Goal: Information Seeking & Learning: Learn about a topic

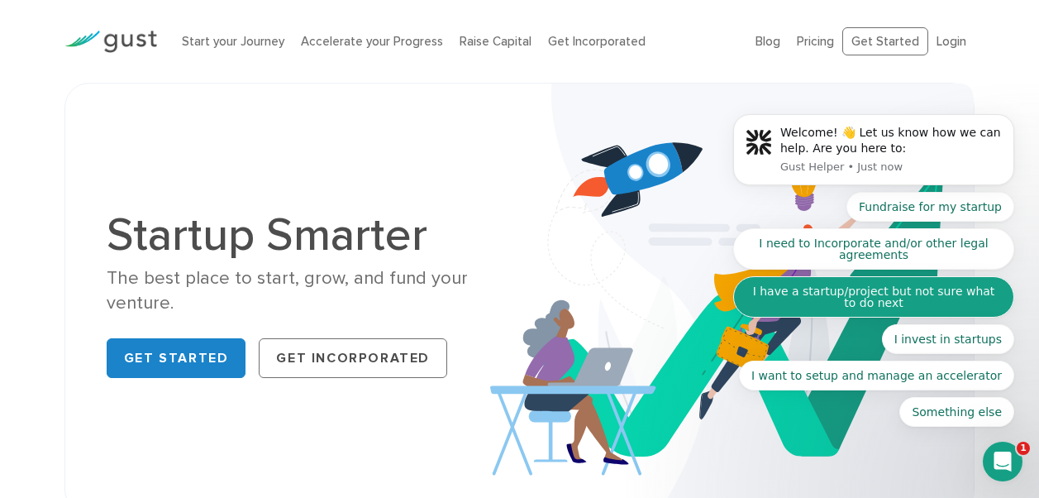
click at [790, 290] on button "I have a startup/project but not sure what to do next" at bounding box center [873, 296] width 281 height 41
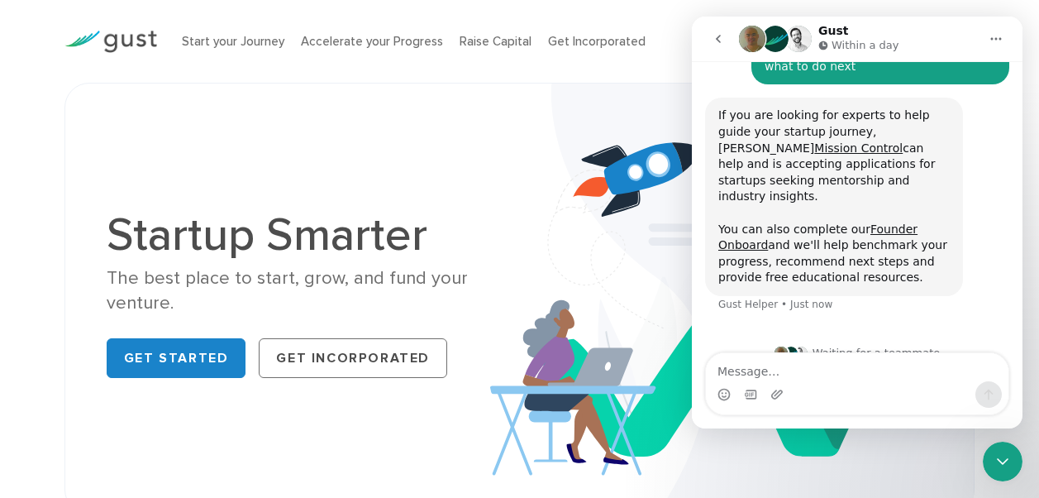
scroll to position [187, 0]
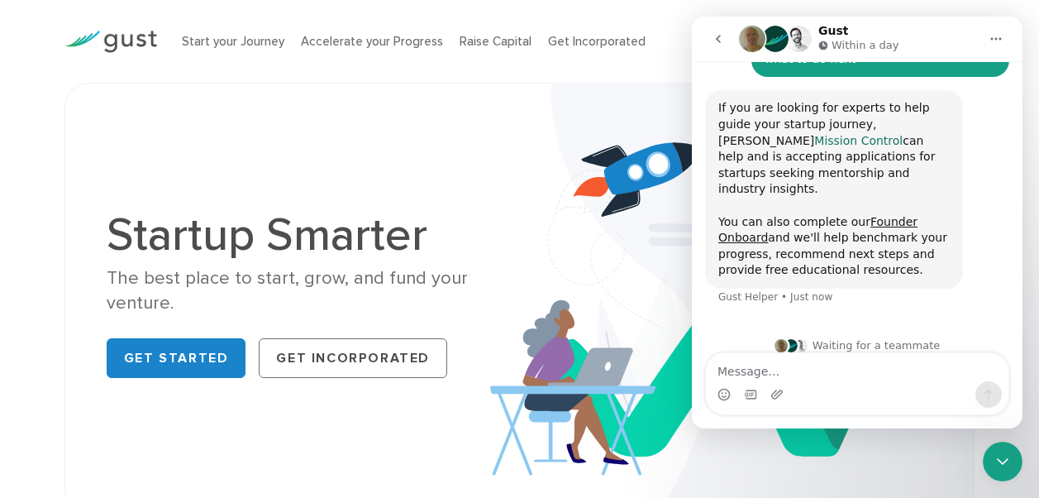
click at [894, 134] on link "Mission Control" at bounding box center [858, 140] width 88 height 13
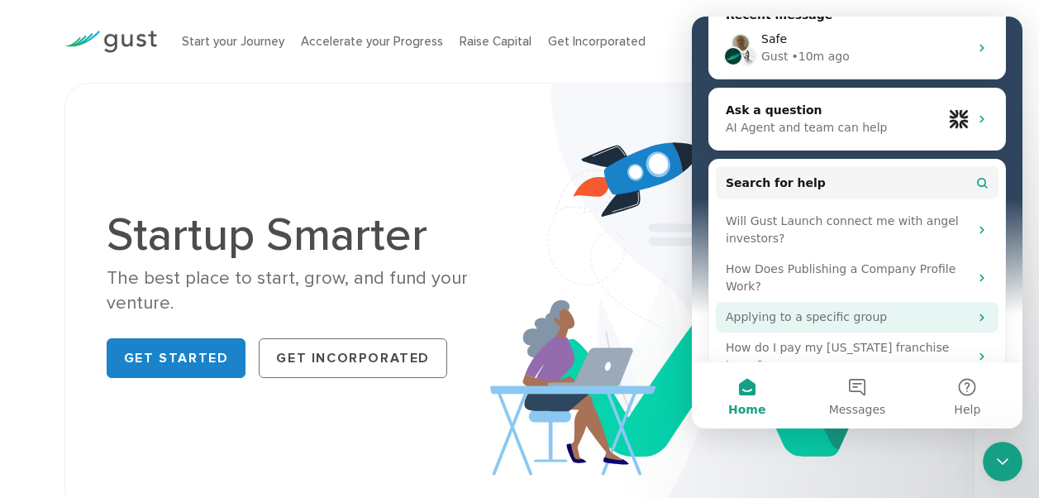
scroll to position [220, 0]
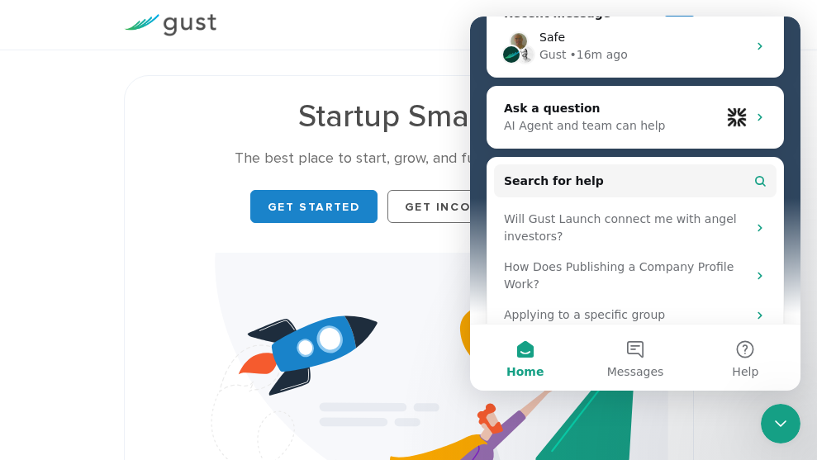
click at [353, 29] on div "Start your Journey Accelerate your Progress Raise Capital Get Incorporated" at bounding box center [435, 24] width 412 height 25
click at [374, 17] on div "Start your Journey Accelerate your Progress Raise Capital Get Incorporated Blog…" at bounding box center [409, 25] width 595 height 50
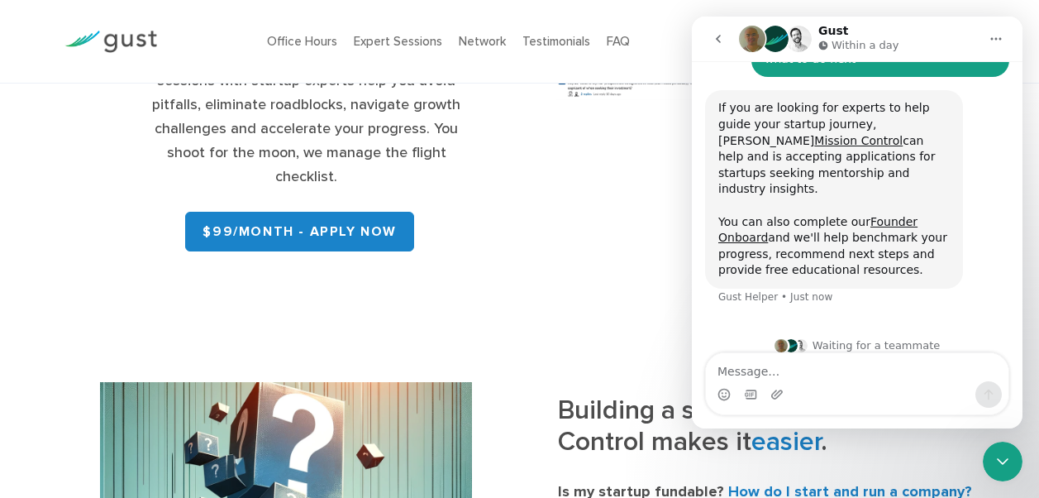
scroll to position [385, 0]
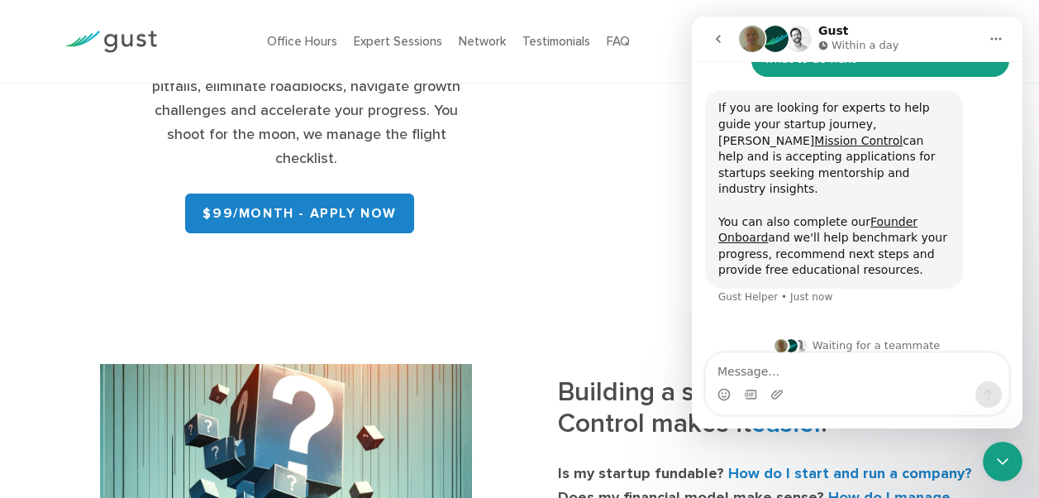
click at [721, 47] on button "go back" at bounding box center [718, 38] width 31 height 31
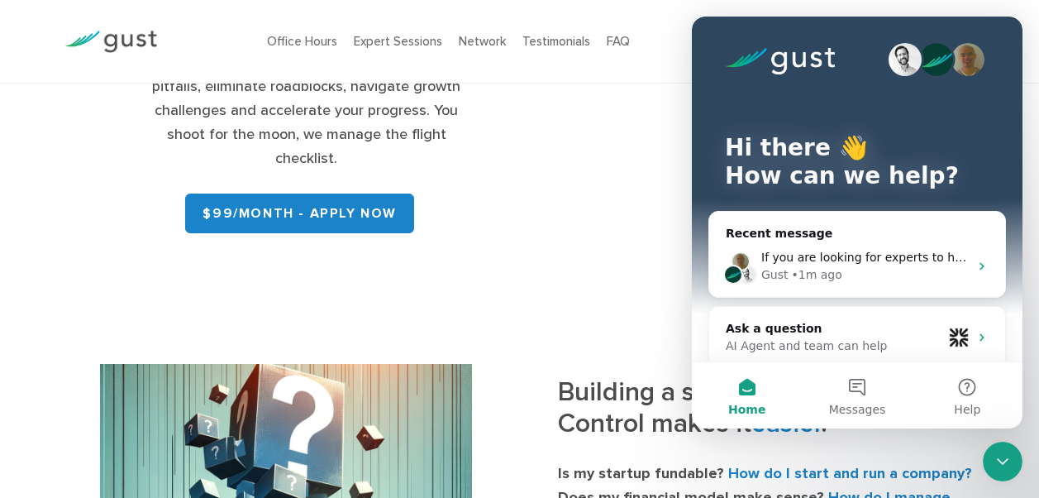
click at [757, 120] on div "Hi there 👋 How can we help?" at bounding box center [857, 166] width 298 height 298
click at [1001, 460] on icon "Close Intercom Messenger" at bounding box center [1003, 461] width 20 height 20
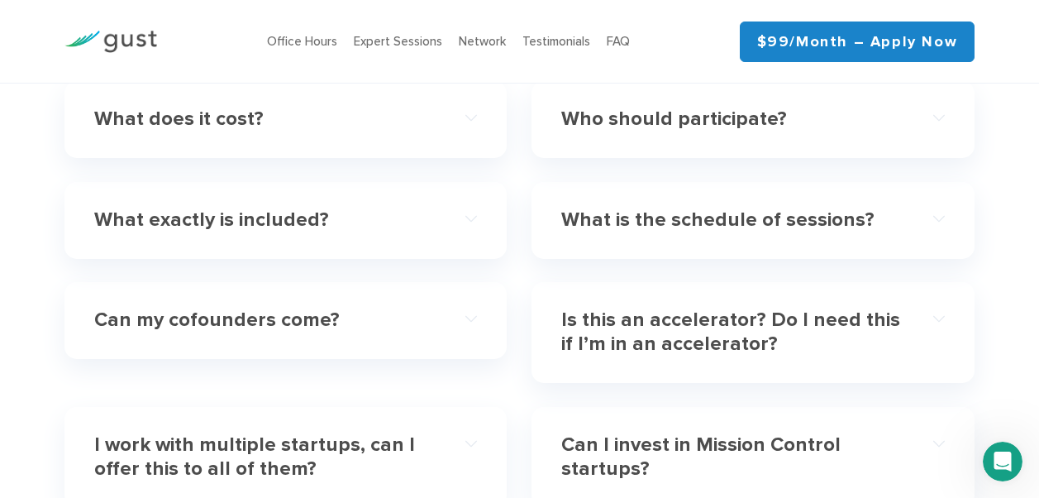
scroll to position [4877, 0]
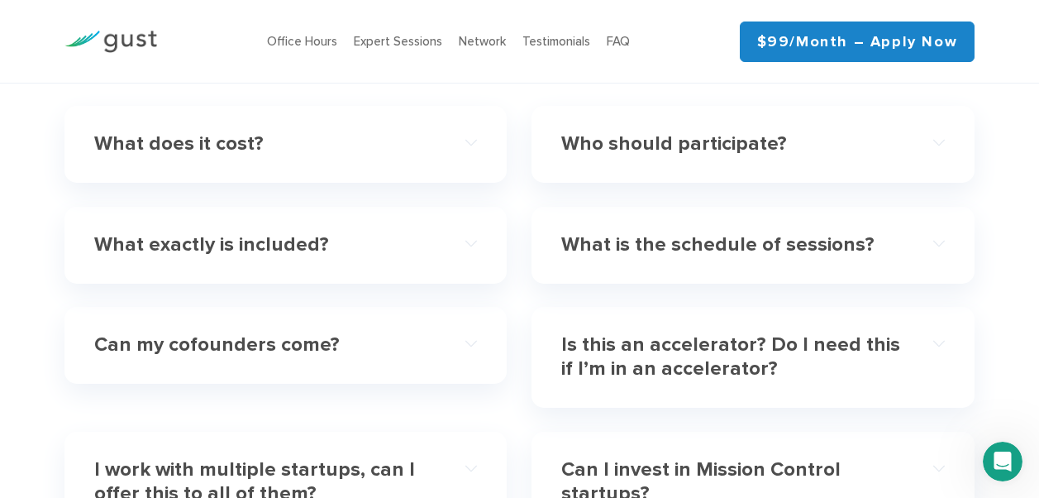
click at [241, 169] on div "What does it cost?" at bounding box center [286, 144] width 384 height 50
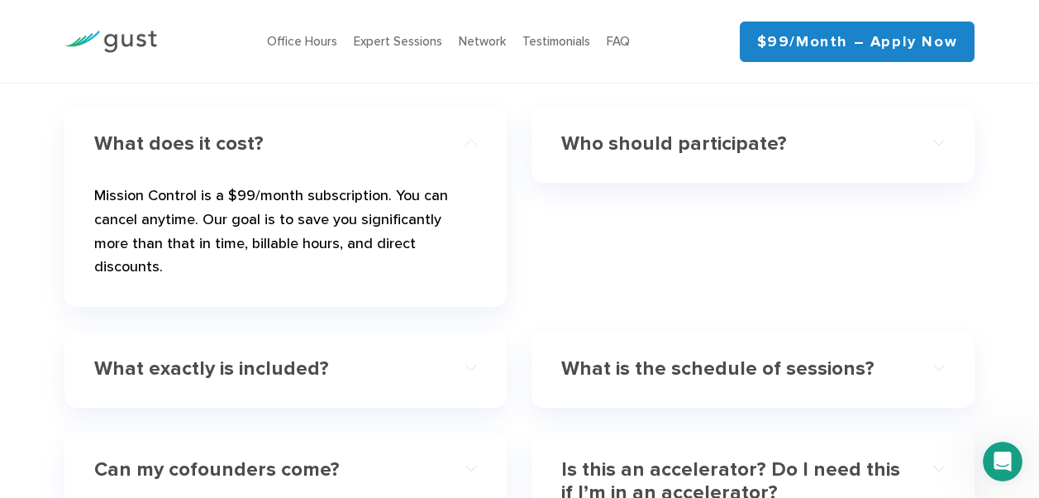
drag, startPoint x: 628, startPoint y: 177, endPoint x: 616, endPoint y: 186, distance: 15.4
click at [628, 169] on div "Who should participate?" at bounding box center [753, 144] width 384 height 50
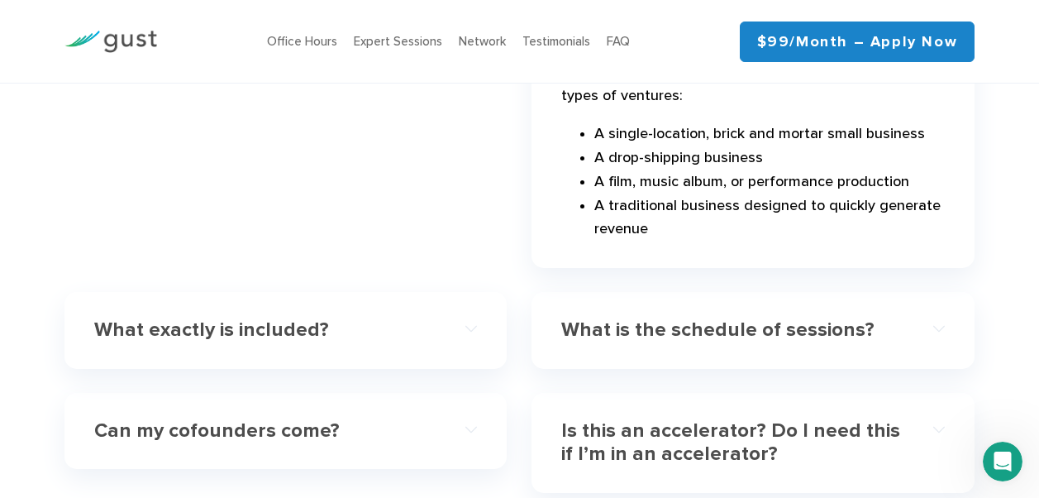
scroll to position [5317, 0]
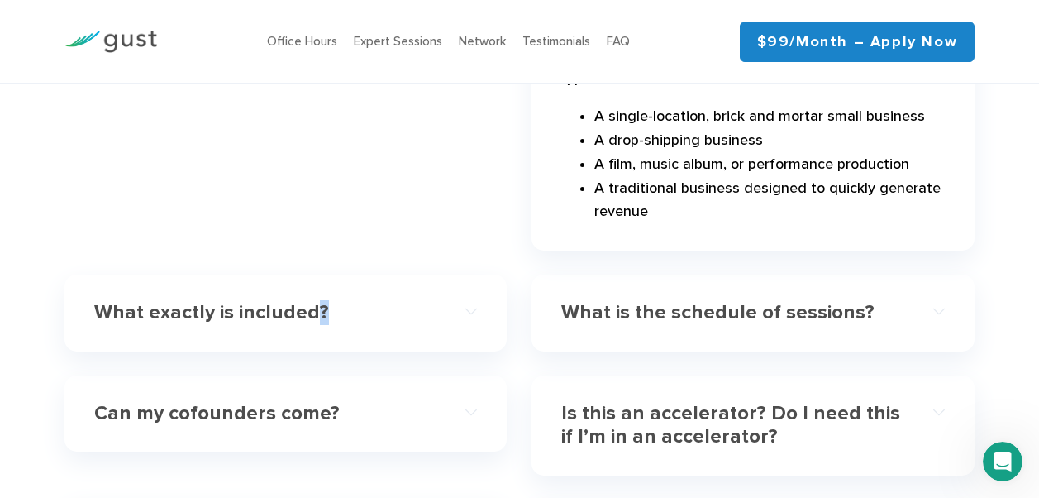
click at [318, 301] on h4 "What exactly is included?" at bounding box center [266, 313] width 345 height 24
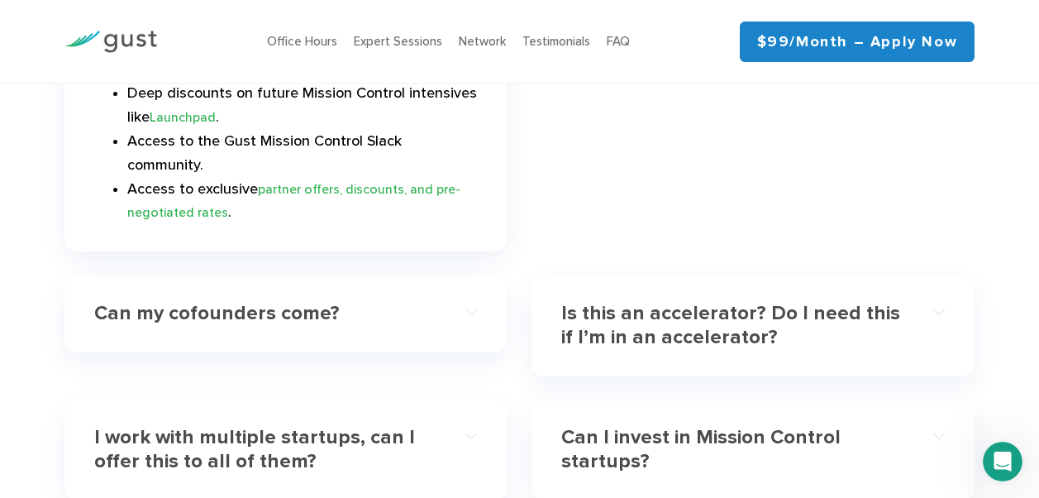
scroll to position [5235, 0]
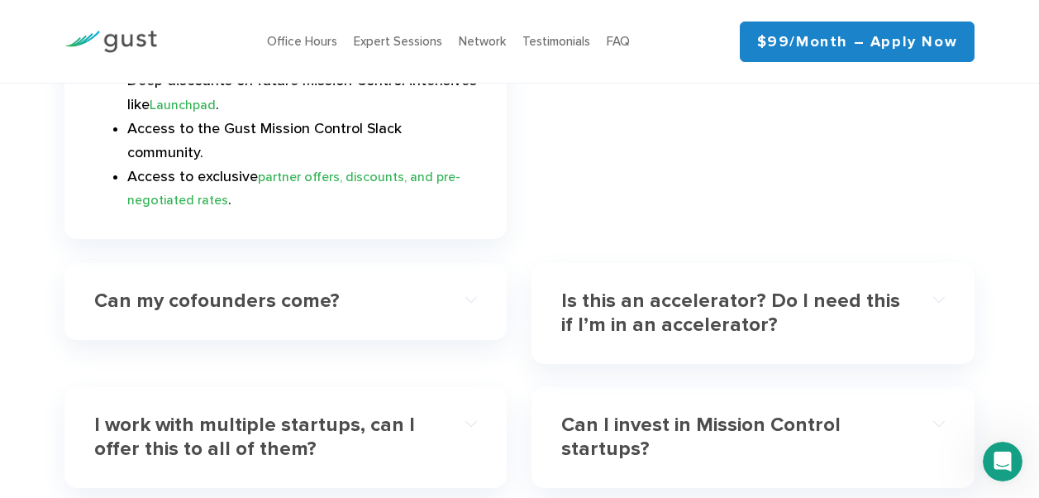
click at [589, 340] on div "Is this an accelerator? Do I need this if I’m in an accelerator?" at bounding box center [753, 313] width 384 height 74
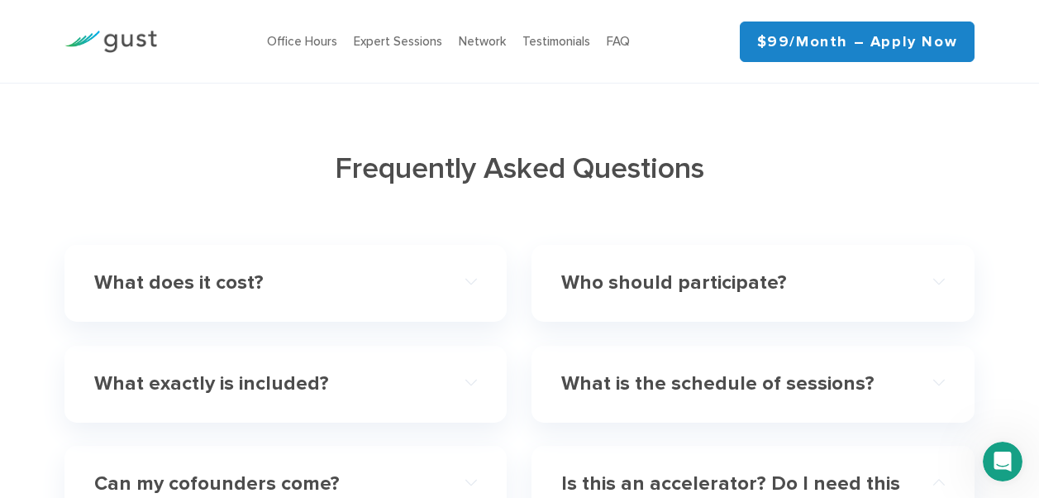
scroll to position [4697, 0]
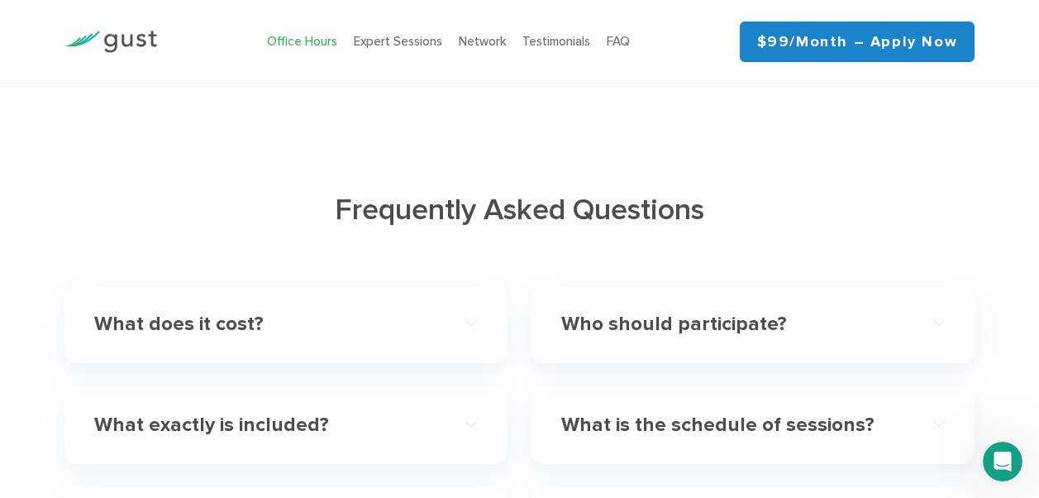
click at [330, 35] on li "Office Hours" at bounding box center [302, 41] width 70 height 19
click at [328, 39] on link "Office Hours" at bounding box center [302, 41] width 70 height 15
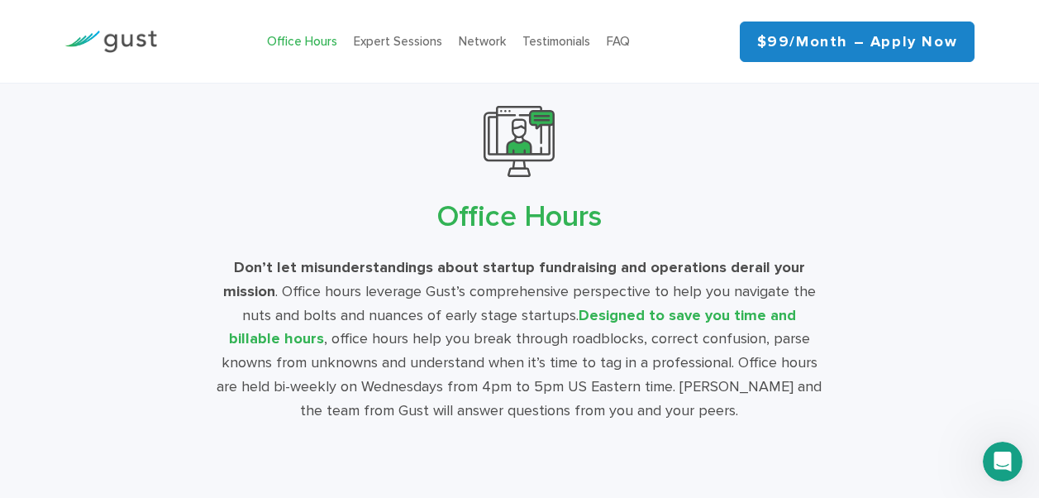
scroll to position [2783, 0]
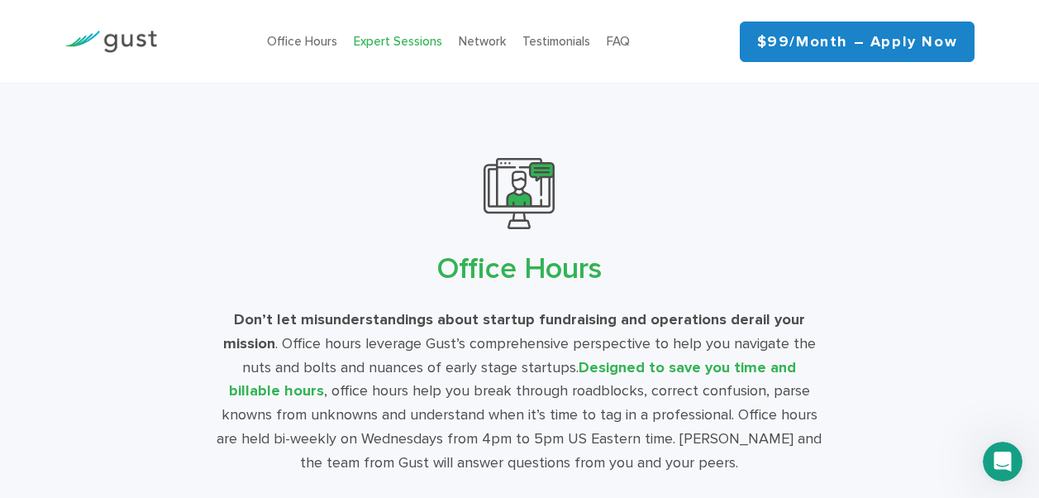
click at [369, 36] on link "Expert Sessions" at bounding box center [398, 41] width 88 height 15
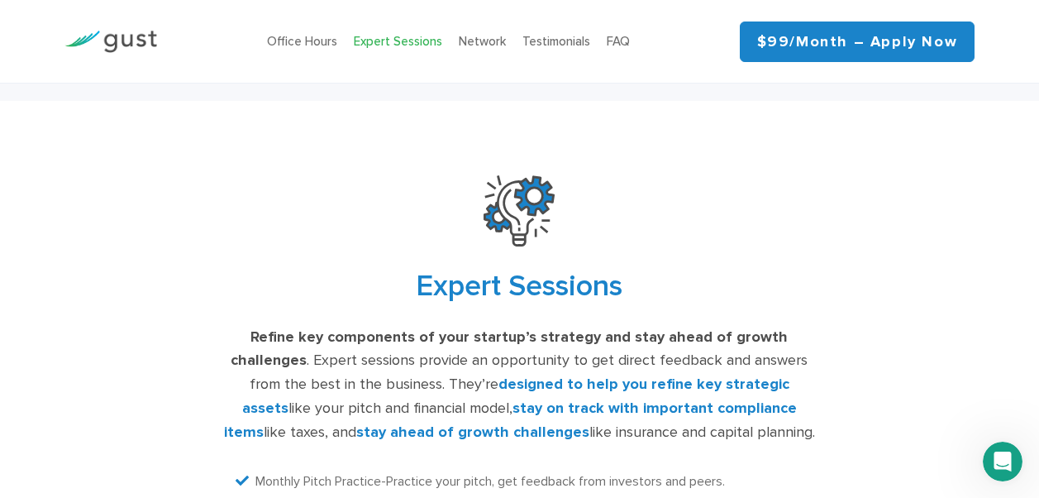
scroll to position [3269, 0]
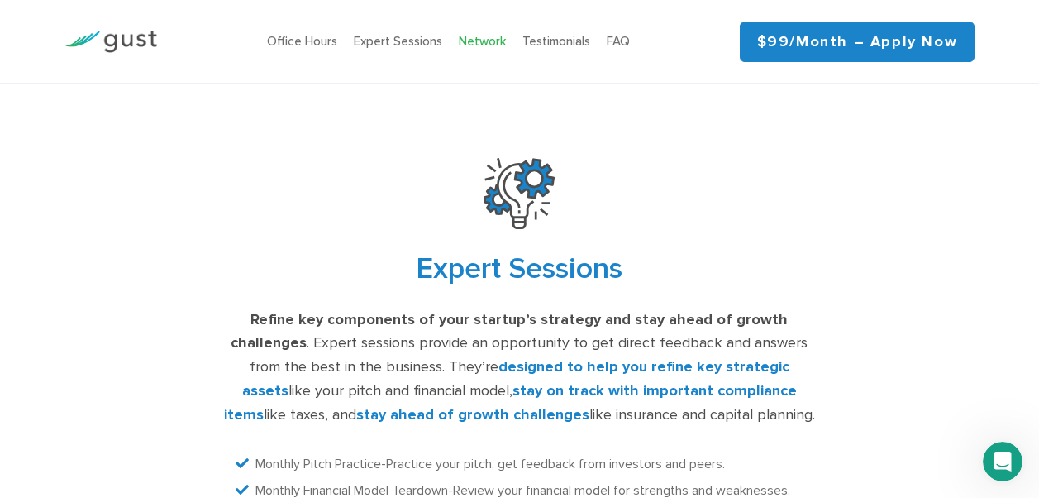
click at [478, 41] on link "Network" at bounding box center [482, 41] width 47 height 15
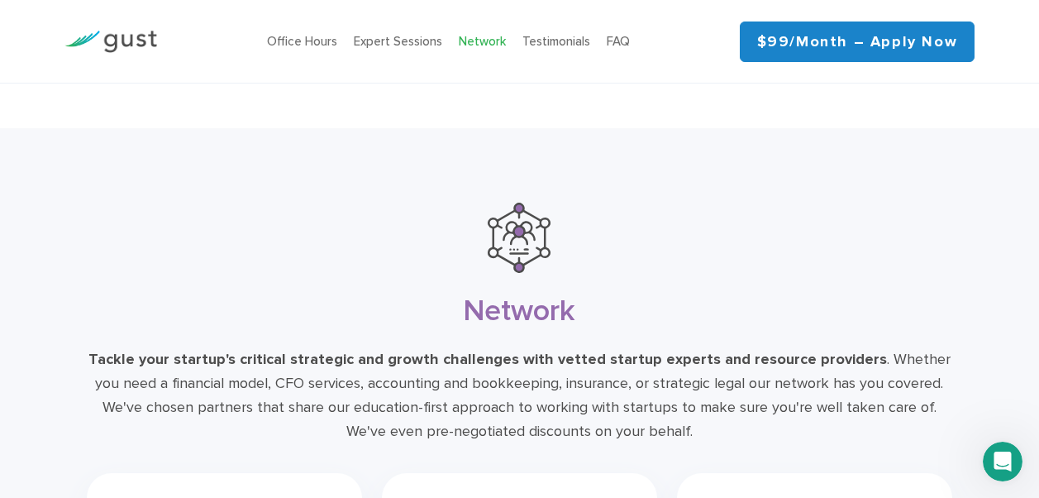
scroll to position [3821, 0]
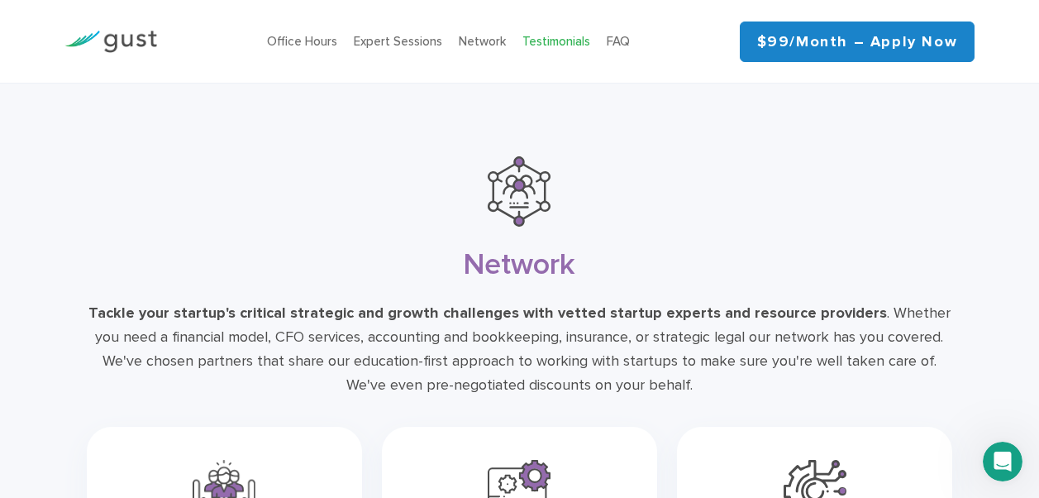
click at [541, 39] on link "Testimonials" at bounding box center [556, 41] width 68 height 15
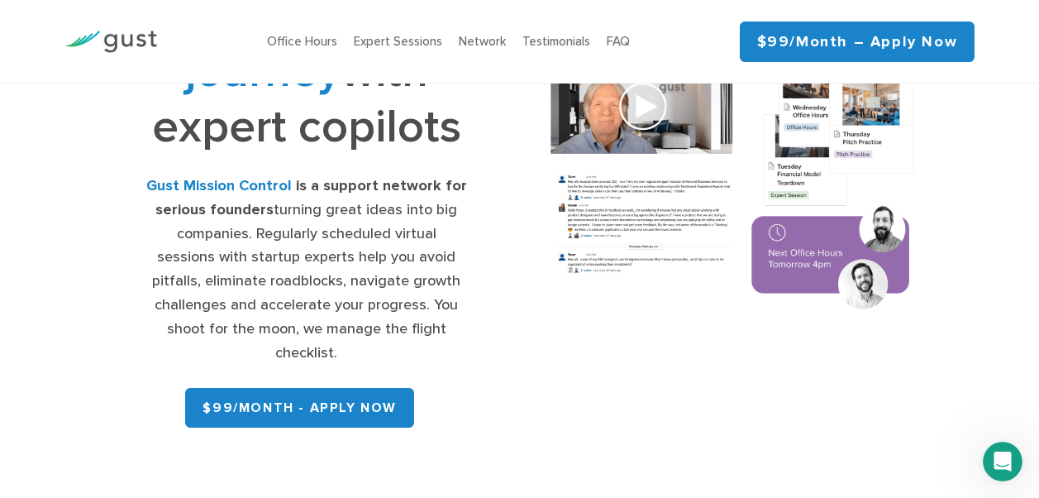
scroll to position [193, 0]
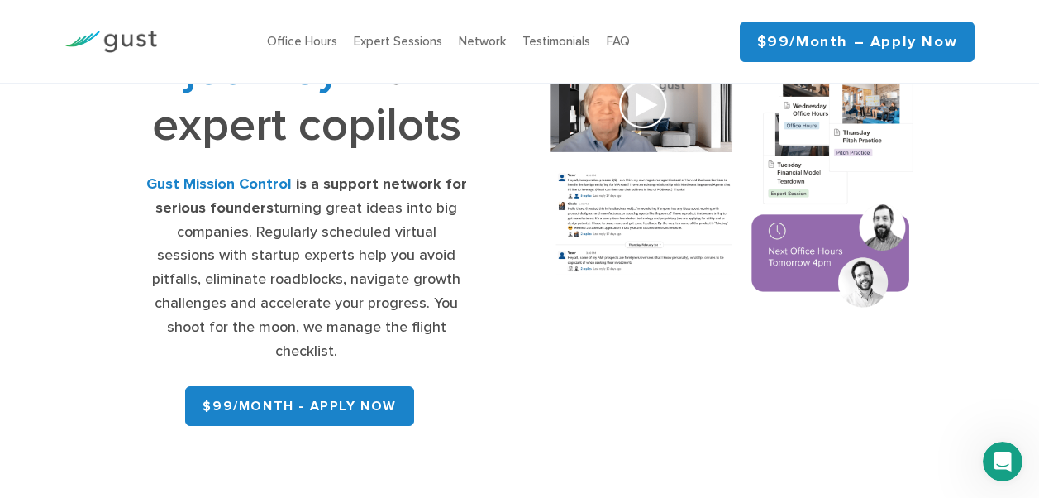
click at [251, 185] on strong "Gust Mission Control" at bounding box center [218, 183] width 145 height 17
click at [251, 184] on strong "Gust Mission Control" at bounding box center [218, 183] width 145 height 17
click at [251, 183] on strong "Gust Mission Control" at bounding box center [218, 183] width 145 height 17
drag, startPoint x: 251, startPoint y: 183, endPoint x: 222, endPoint y: 188, distance: 29.4
click at [222, 188] on strong "Gust Mission Control" at bounding box center [218, 183] width 145 height 17
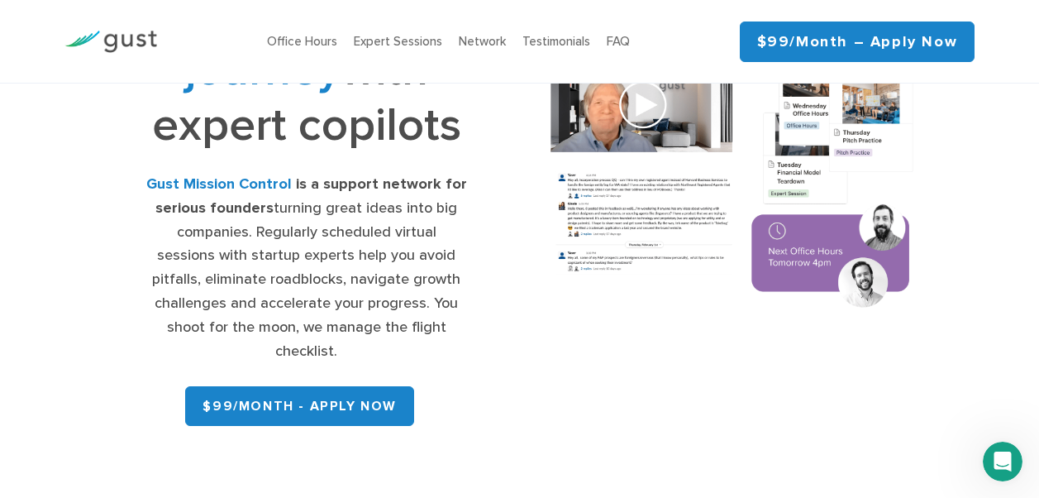
click at [222, 188] on strong "Gust Mission Control" at bounding box center [218, 183] width 145 height 17
click at [227, 183] on strong "Gust Mission Control" at bounding box center [218, 183] width 145 height 17
drag, startPoint x: 227, startPoint y: 183, endPoint x: 280, endPoint y: 183, distance: 52.9
click at [280, 183] on strong "Gust Mission Control" at bounding box center [218, 183] width 145 height 17
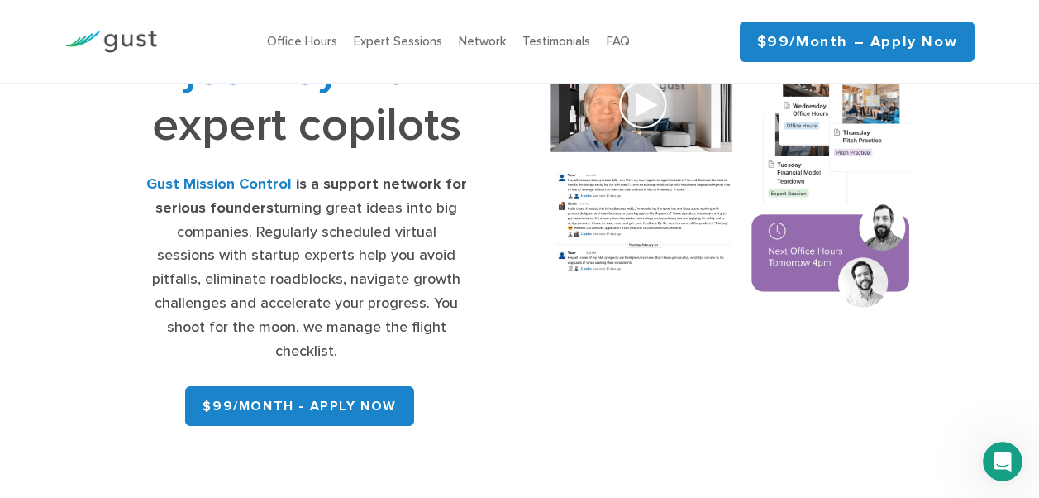
click at [280, 184] on strong "Gust Mission Control" at bounding box center [218, 183] width 145 height 17
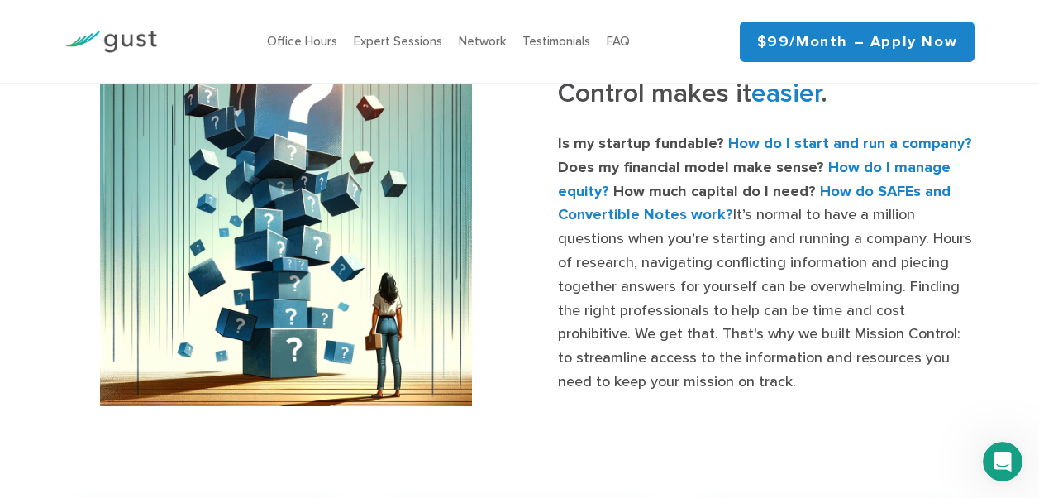
scroll to position [716, 0]
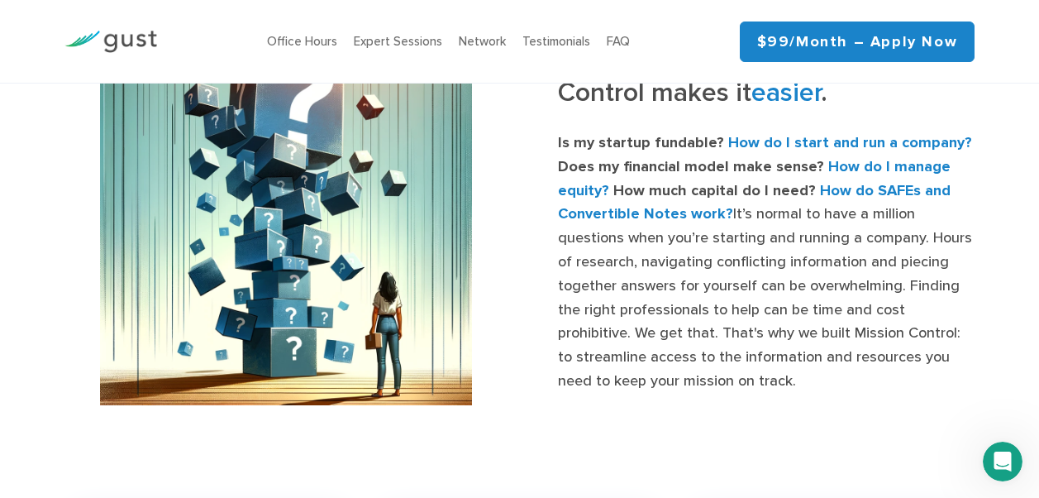
drag, startPoint x: 1013, startPoint y: 452, endPoint x: 1003, endPoint y: 441, distance: 14.6
click at [1013, 450] on div "Open Intercom Messenger" at bounding box center [1002, 461] width 55 height 55
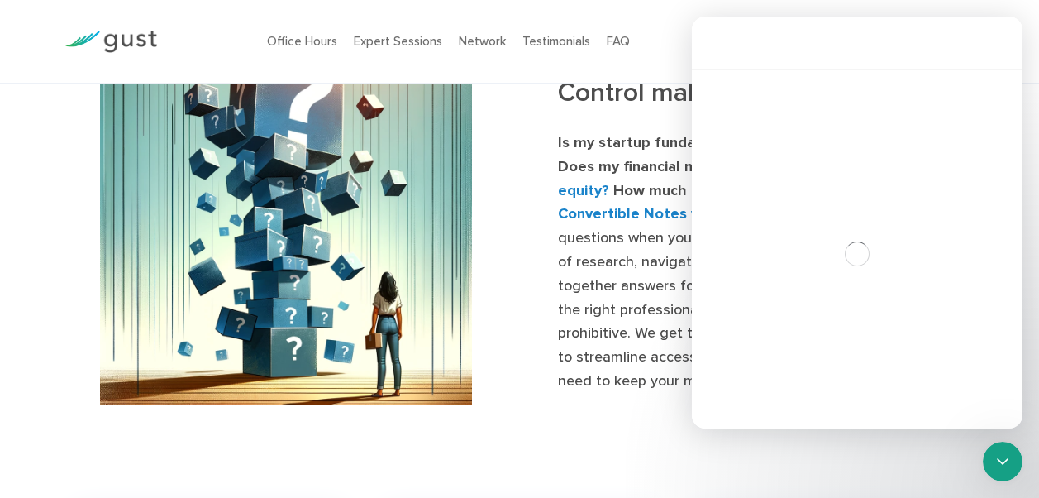
scroll to position [187, 0]
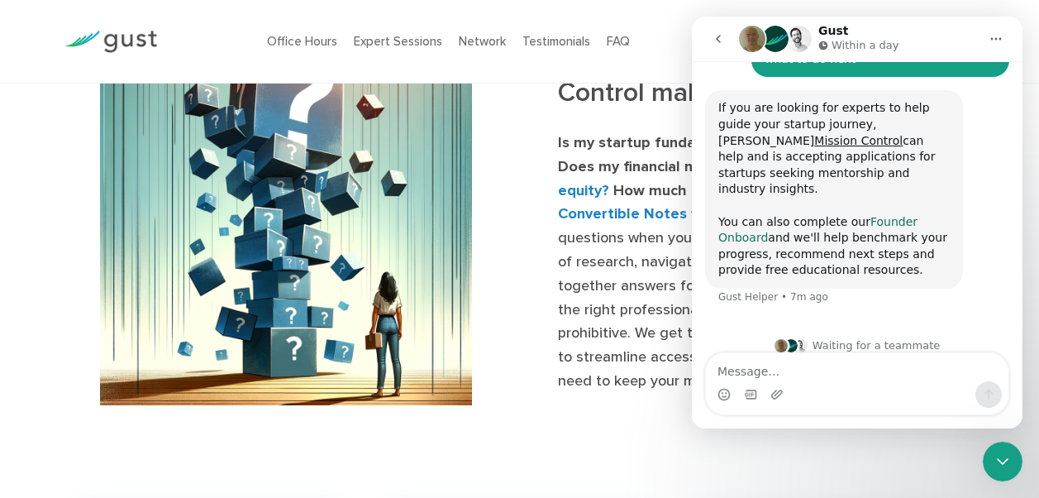
click at [898, 215] on link "Founder Onboard" at bounding box center [817, 230] width 199 height 30
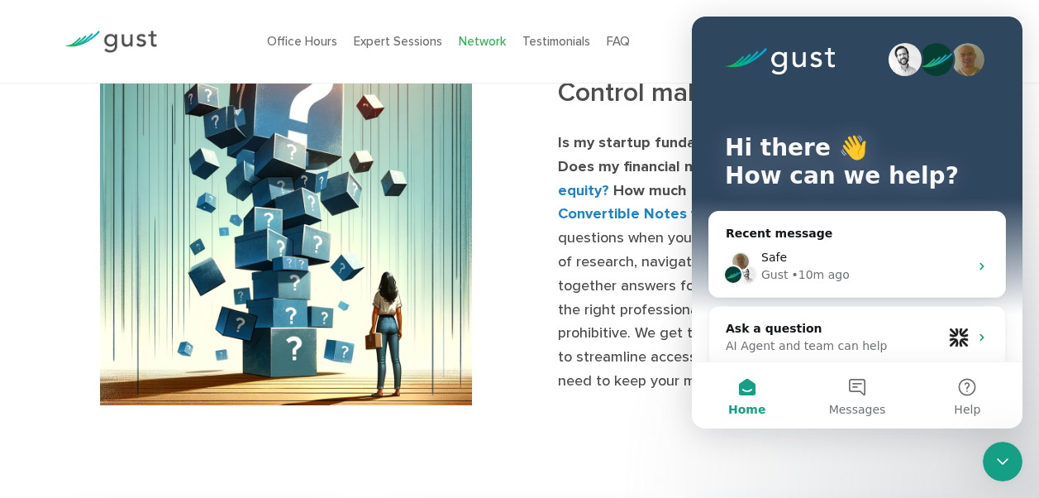
click at [488, 47] on link "Network" at bounding box center [482, 41] width 47 height 15
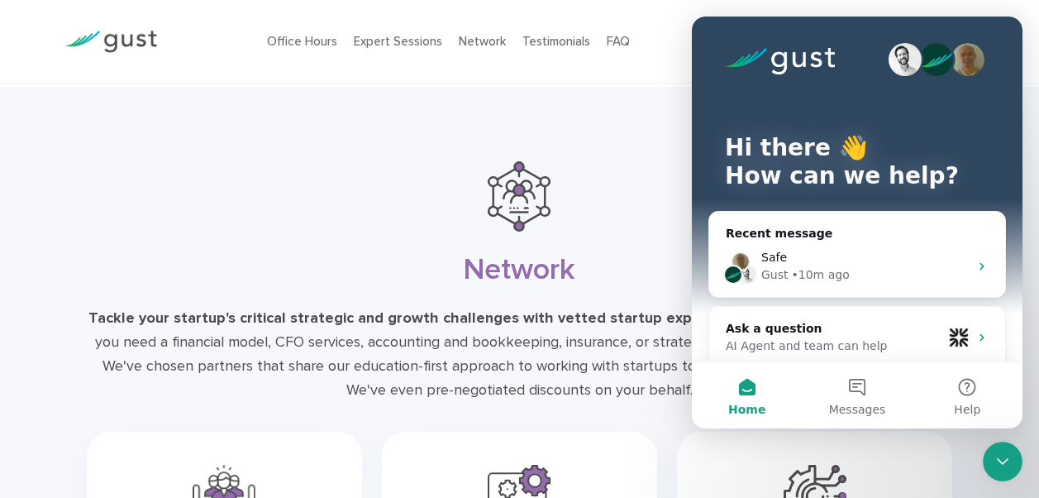
scroll to position [3821, 0]
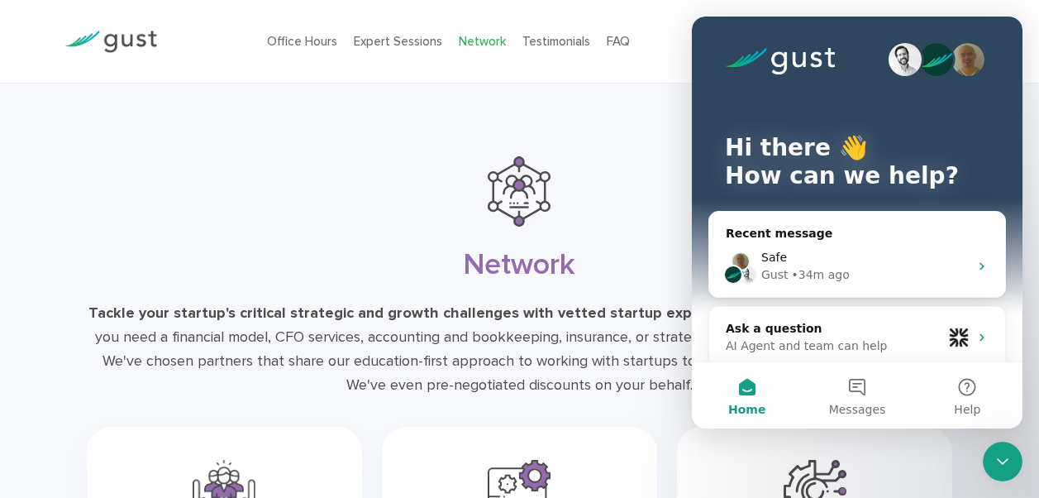
click at [487, 34] on link "Network" at bounding box center [482, 41] width 47 height 15
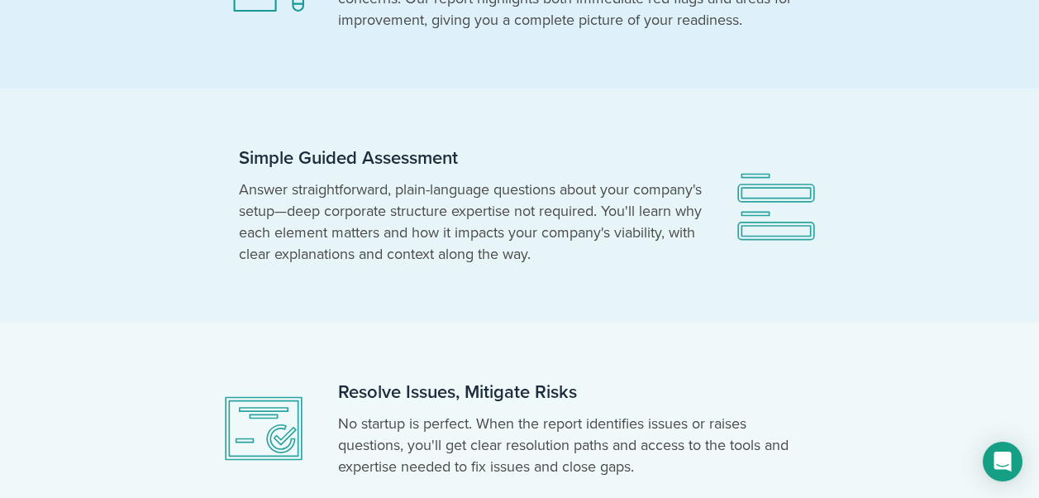
scroll to position [579, 0]
